Goal: Transaction & Acquisition: Book appointment/travel/reservation

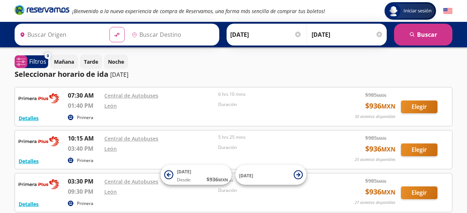
type input "Toluca, [GEOGRAPHIC_DATA]"
type input "[GEOGRAPHIC_DATA], [GEOGRAPHIC_DATA]"
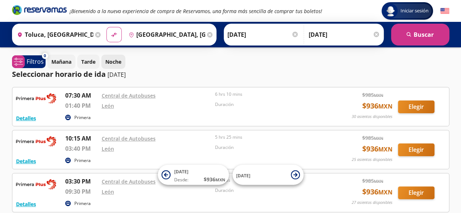
click at [109, 61] on p "Noche" at bounding box center [113, 62] width 16 height 8
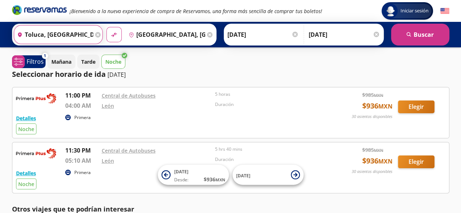
click at [39, 31] on input "Toluca, [GEOGRAPHIC_DATA]" at bounding box center [54, 35] width 80 height 18
click at [302, 65] on div "[DATE] Tarde Noche" at bounding box center [248, 62] width 402 height 14
click at [76, 108] on p "04:00 AM" at bounding box center [81, 105] width 33 height 9
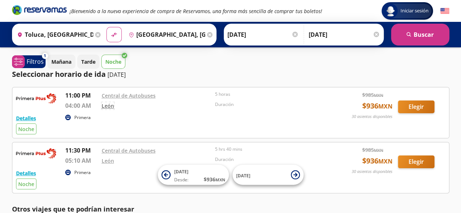
click at [107, 106] on link "León" at bounding box center [108, 105] width 12 height 7
click at [78, 116] on p "Primera" at bounding box center [82, 118] width 16 height 7
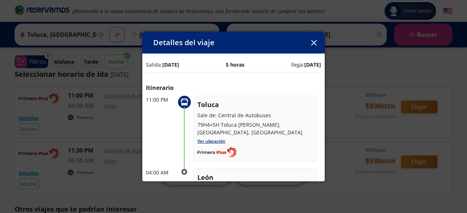
click at [313, 40] on icon "button" at bounding box center [313, 42] width 5 height 5
